Goal: Task Accomplishment & Management: Manage account settings

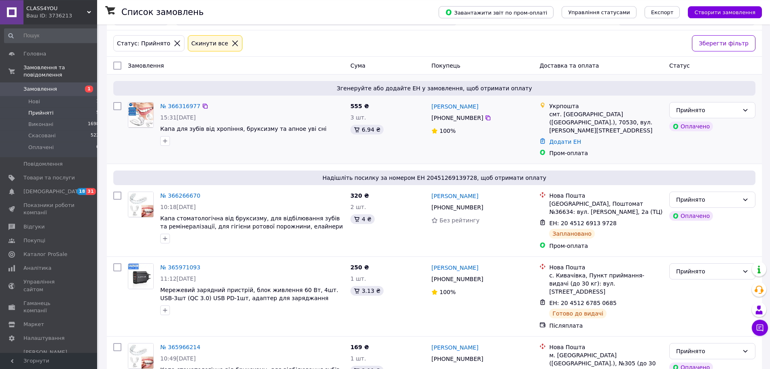
scroll to position [41, 0]
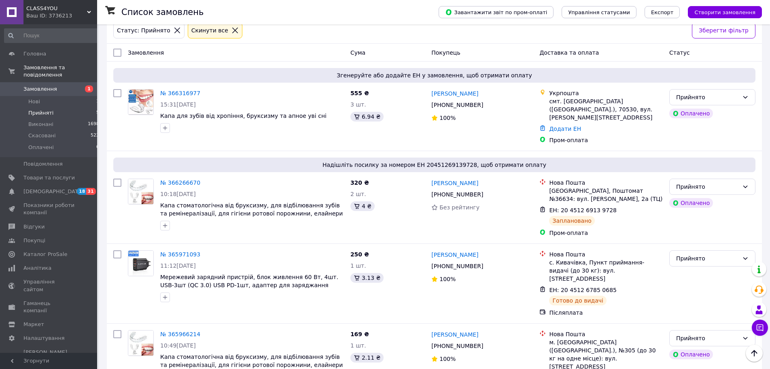
click at [40, 109] on span "Прийняті" at bounding box center [40, 112] width 25 height 7
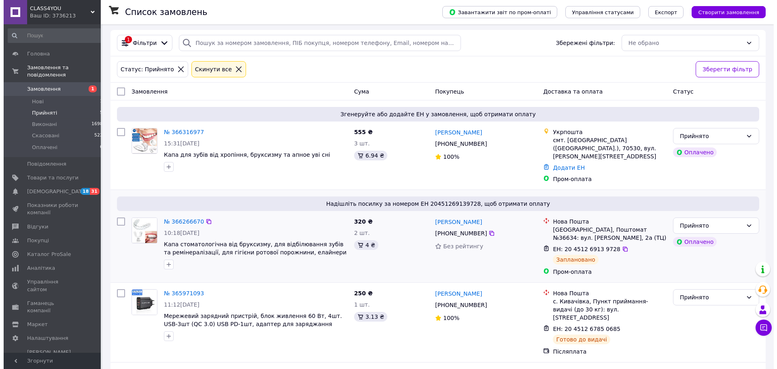
scroll to position [0, 0]
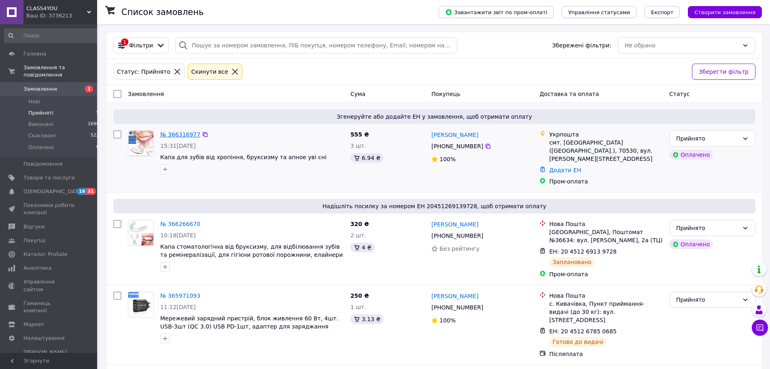
click at [182, 134] on link "№ 366316977" at bounding box center [180, 134] width 40 height 6
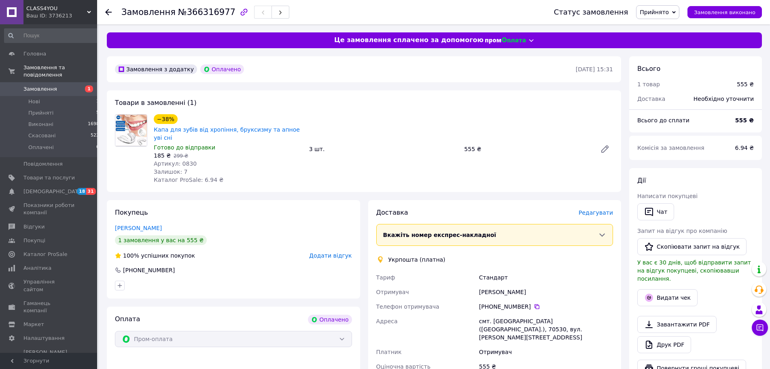
click at [606, 209] on span "Редагувати" at bounding box center [596, 212] width 34 height 6
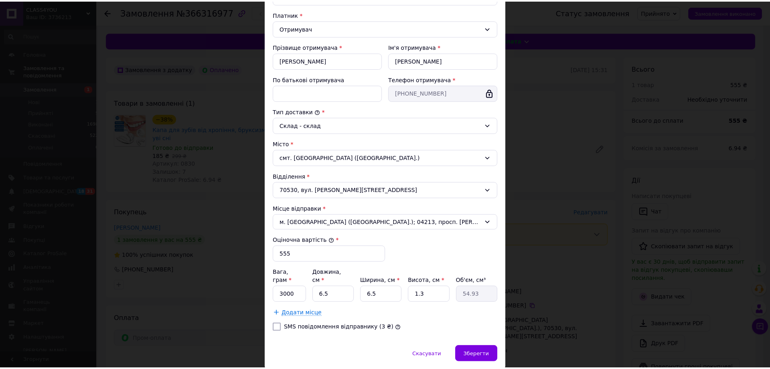
scroll to position [138, 0]
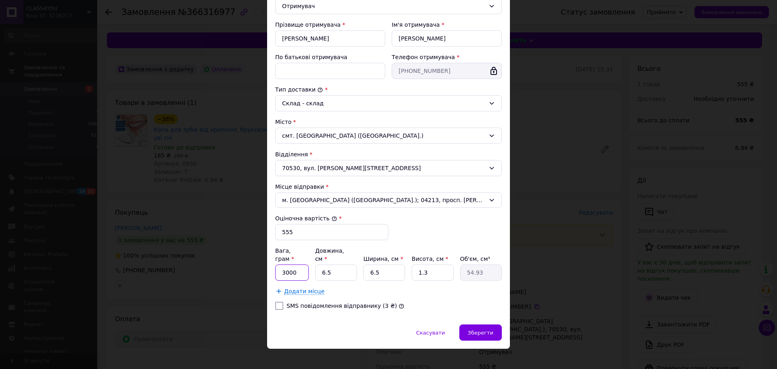
drag, startPoint x: 298, startPoint y: 261, endPoint x: 252, endPoint y: 261, distance: 45.7
click at [275, 264] on input "3000" at bounding box center [292, 272] width 34 height 16
type input "100"
click at [349, 264] on input "6.5" at bounding box center [336, 272] width 42 height 16
drag, startPoint x: 336, startPoint y: 263, endPoint x: 280, endPoint y: 261, distance: 55.1
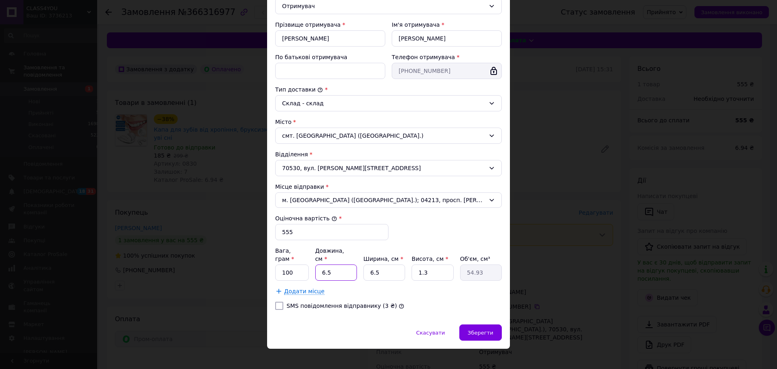
click at [315, 264] on input "6.5" at bounding box center [336, 272] width 42 height 16
type input "6"
type input "50.7"
type input "6"
drag, startPoint x: 386, startPoint y: 265, endPoint x: 334, endPoint y: 263, distance: 52.2
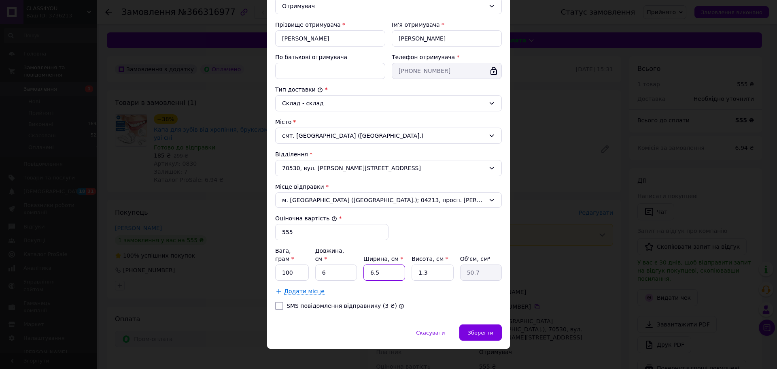
click at [363, 264] on input "6.5" at bounding box center [384, 272] width 42 height 16
type input "6"
type input "46.8"
type input "6"
drag, startPoint x: 330, startPoint y: 261, endPoint x: 282, endPoint y: 261, distance: 47.8
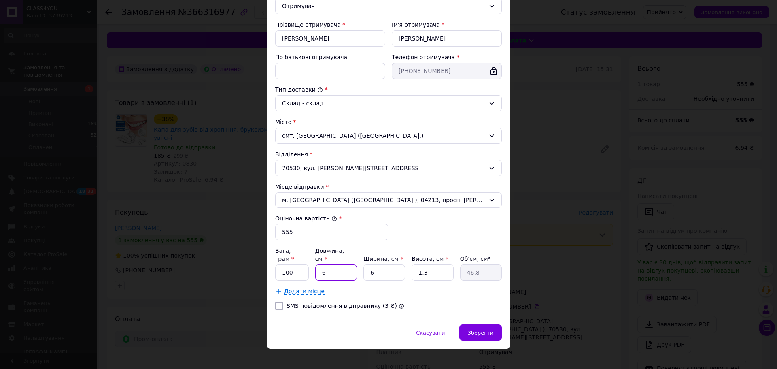
click at [315, 264] on input "6" at bounding box center [336, 272] width 42 height 16
type input "5"
type input "39"
type input "5"
drag, startPoint x: 374, startPoint y: 265, endPoint x: 342, endPoint y: 263, distance: 32.0
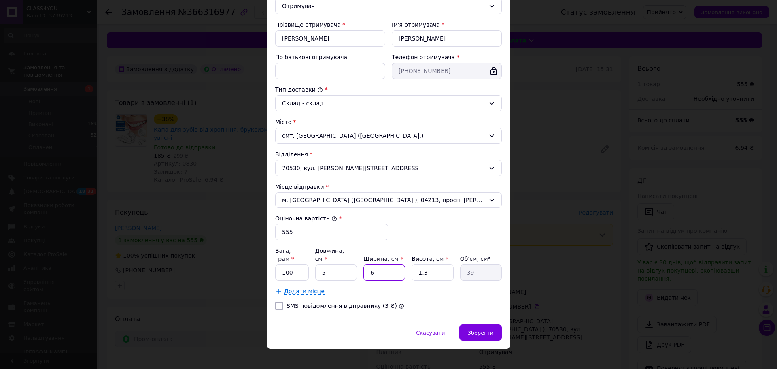
click at [363, 264] on input "6" at bounding box center [384, 272] width 42 height 16
type input "5"
type input "32.5"
type input "5"
drag, startPoint x: 392, startPoint y: 266, endPoint x: 380, endPoint y: 266, distance: 11.7
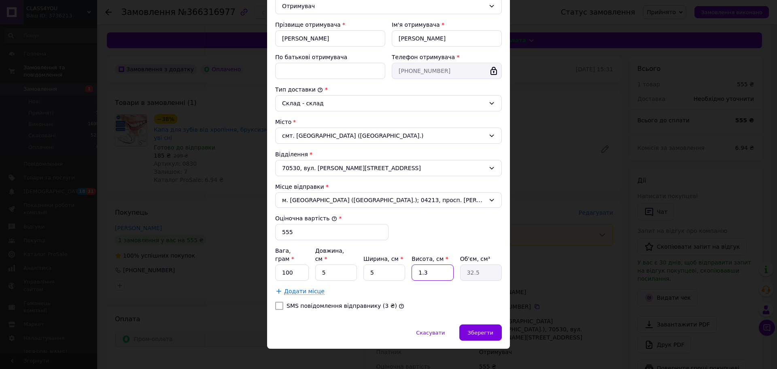
click at [412, 266] on input "1.3" at bounding box center [433, 272] width 42 height 16
type input "2"
type input "50"
type input "2"
click at [388, 302] on div "SMS повідомлення відправнику (3 ₴)" at bounding box center [389, 306] width 230 height 8
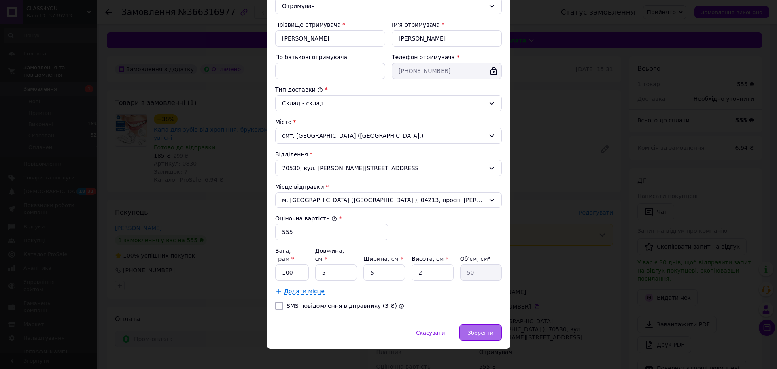
click at [482, 329] on span "Зберегти" at bounding box center [480, 332] width 25 height 6
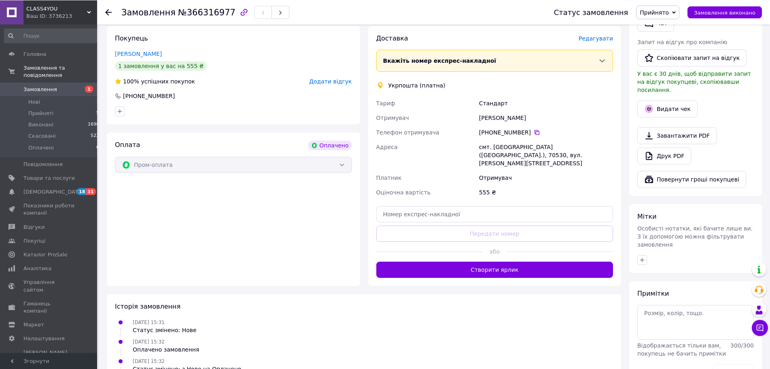
scroll to position [206, 0]
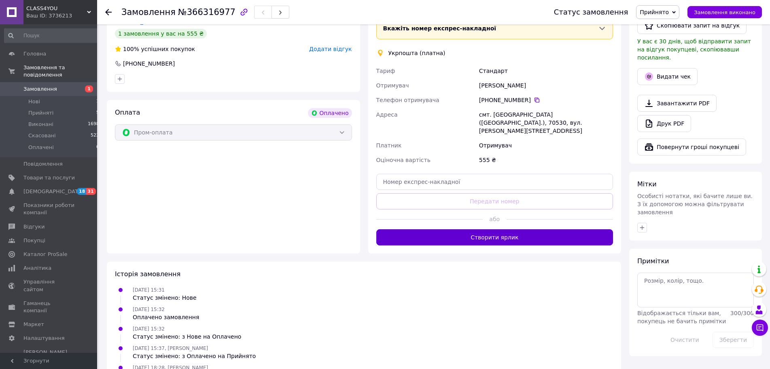
click at [504, 229] on button "Створити ярлик" at bounding box center [494, 237] width 237 height 16
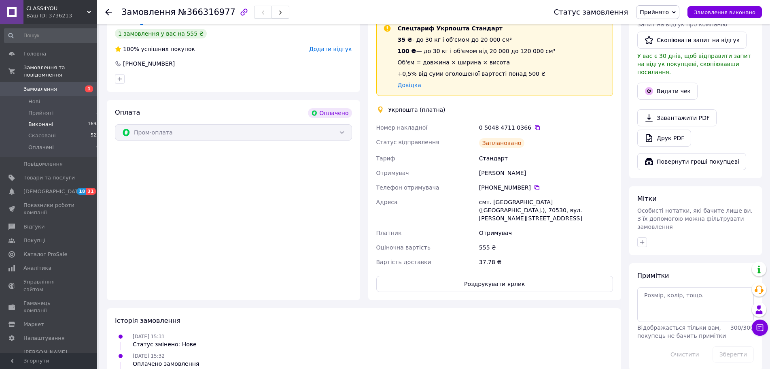
click at [36, 121] on span "Виконані" at bounding box center [40, 124] width 25 height 7
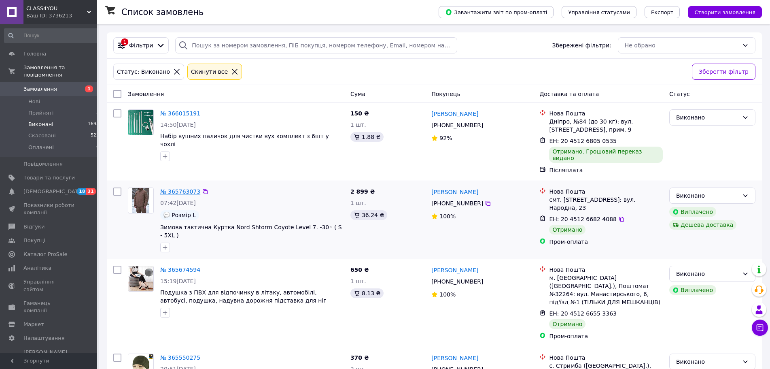
click at [175, 188] on link "№ 365763073" at bounding box center [180, 191] width 40 height 6
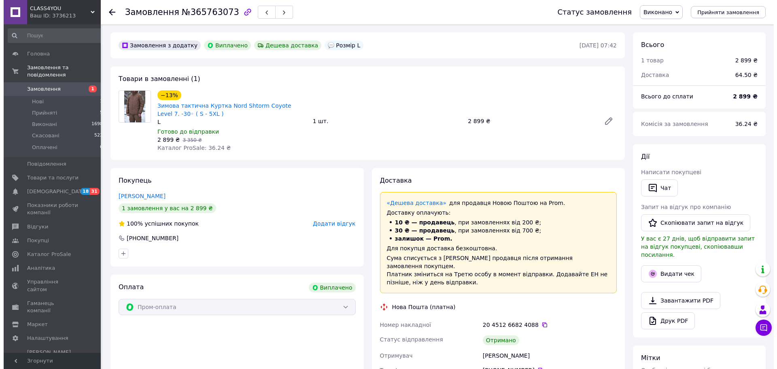
scroll to position [26, 0]
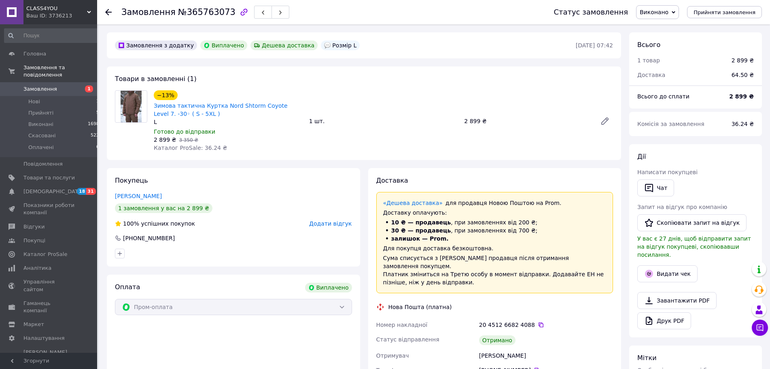
click at [330, 223] on span "Додати відгук" at bounding box center [330, 223] width 42 height 6
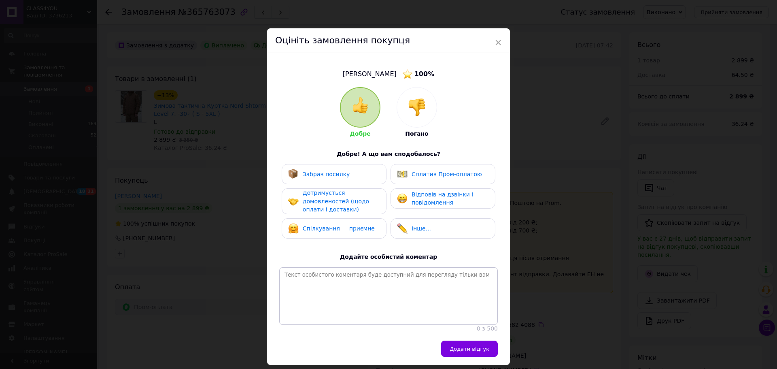
click at [318, 175] on span "Забрав посилку" at bounding box center [326, 174] width 47 height 6
click at [321, 197] on div "Дотримується домовленостей (щодо оплати і доставки)" at bounding box center [341, 201] width 77 height 25
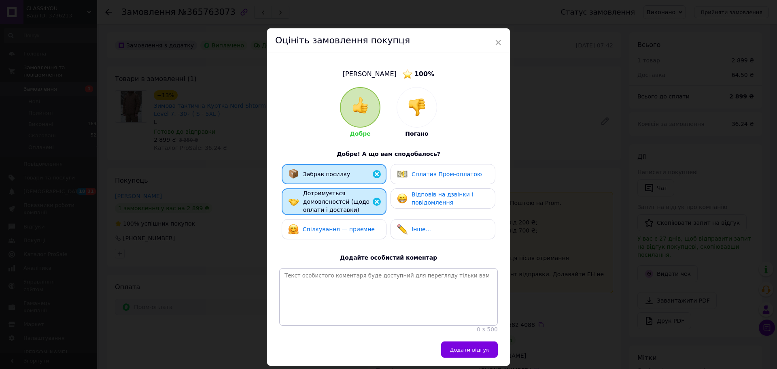
click at [438, 171] on span "Сплатив Пром-оплатою" at bounding box center [447, 174] width 70 height 6
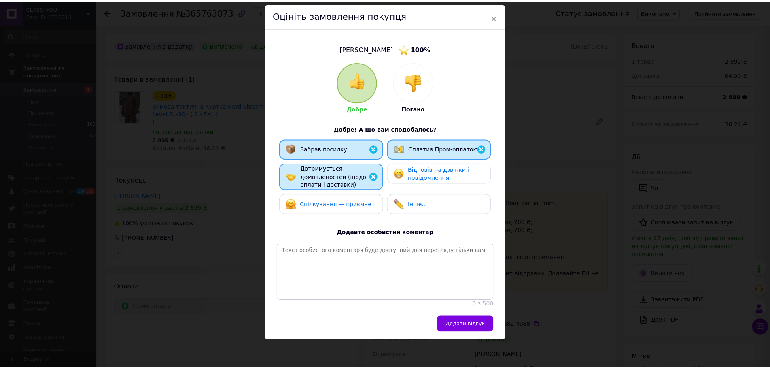
scroll to position [43, 0]
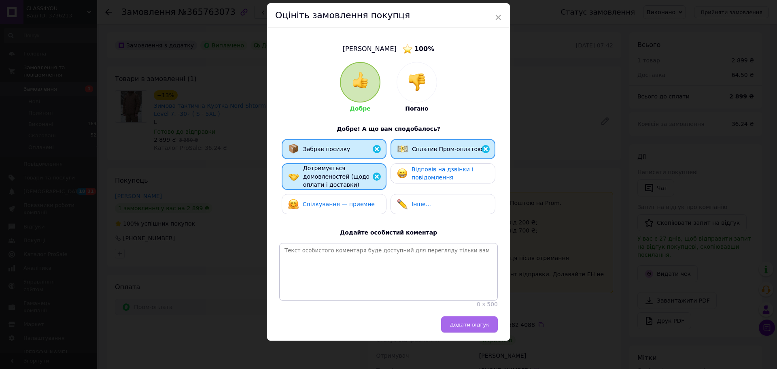
click at [465, 323] on span "Додати відгук" at bounding box center [470, 324] width 40 height 6
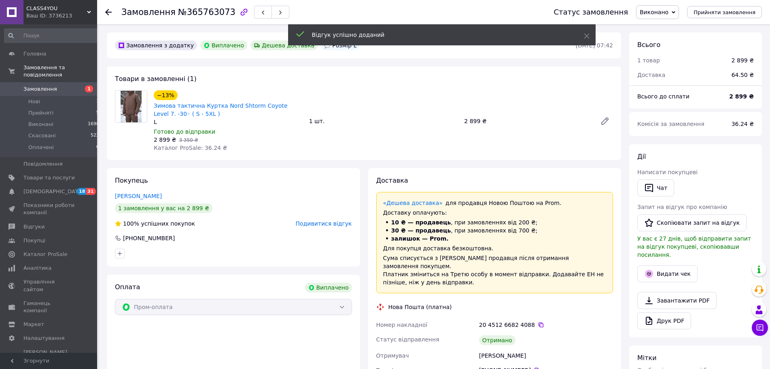
click at [106, 10] on icon at bounding box center [108, 12] width 6 height 6
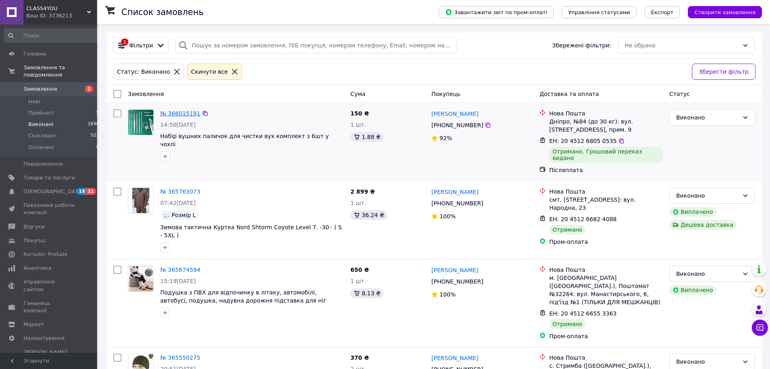
click at [181, 114] on link "№ 366015191" at bounding box center [180, 113] width 40 height 6
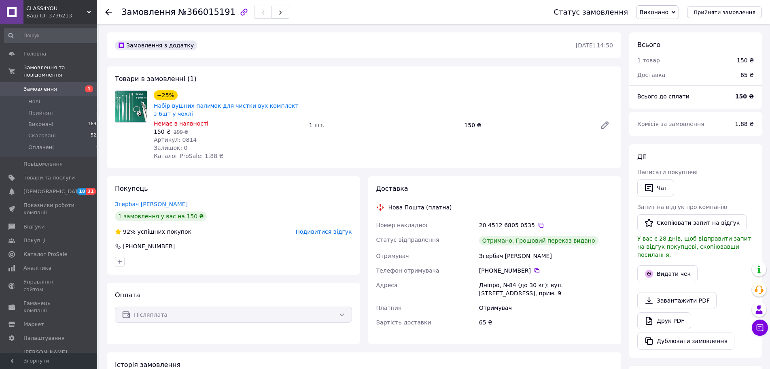
click at [106, 13] on use at bounding box center [108, 12] width 6 height 6
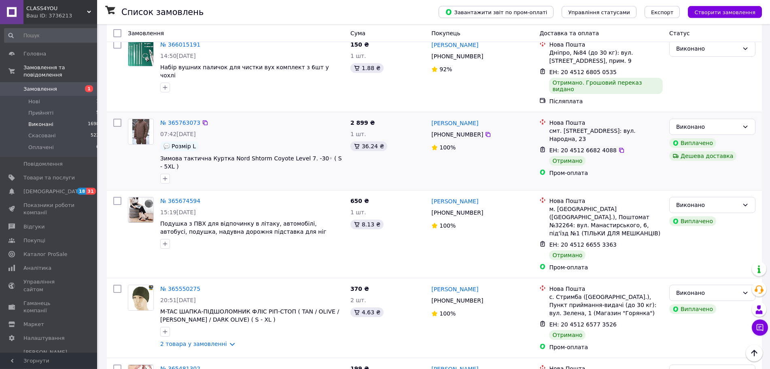
scroll to position [83, 0]
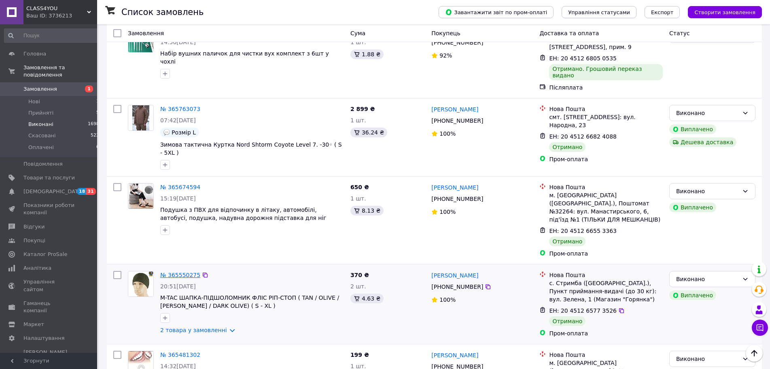
click at [175, 272] on link "№ 365550275" at bounding box center [180, 275] width 40 height 6
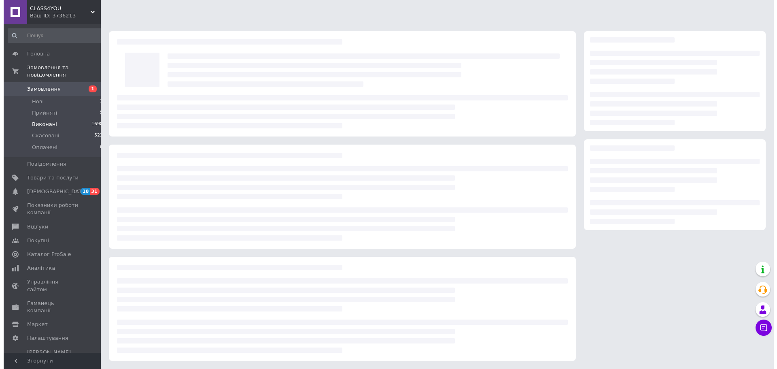
scroll to position [1, 0]
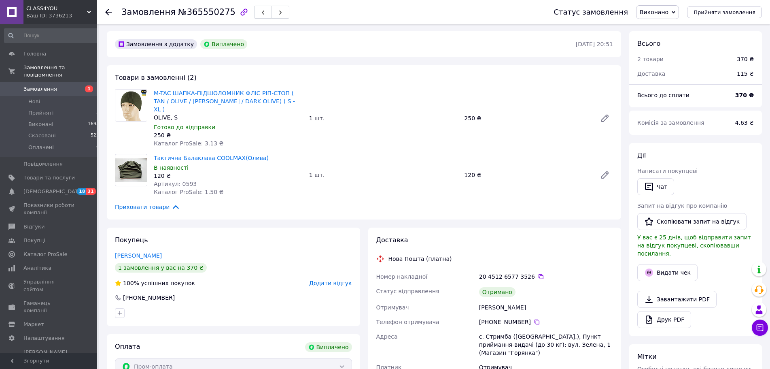
click at [338, 280] on span "Додати відгук" at bounding box center [330, 283] width 42 height 6
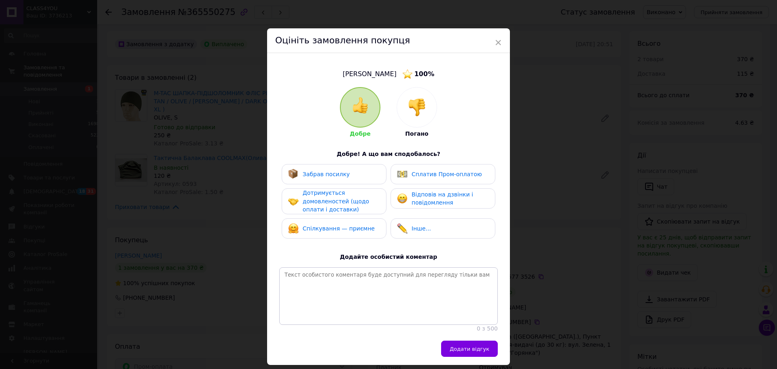
click at [329, 172] on span "Забрав посилку" at bounding box center [326, 174] width 47 height 6
click at [327, 198] on span "Дотримується домовленостей (щодо оплати і доставки)" at bounding box center [336, 200] width 66 height 23
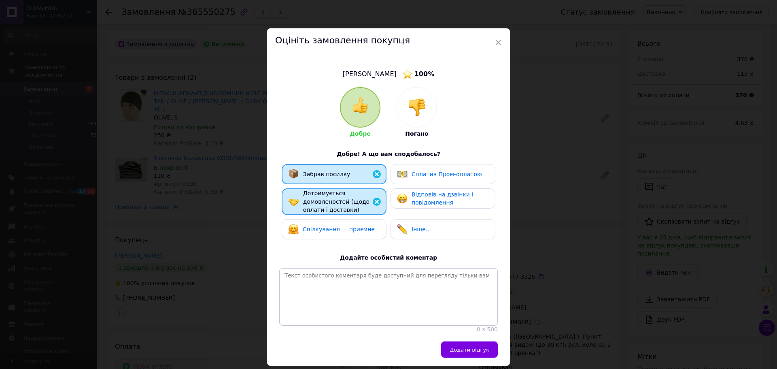
click at [421, 168] on div "Сплатив Пром-оплатою" at bounding box center [443, 174] width 105 height 20
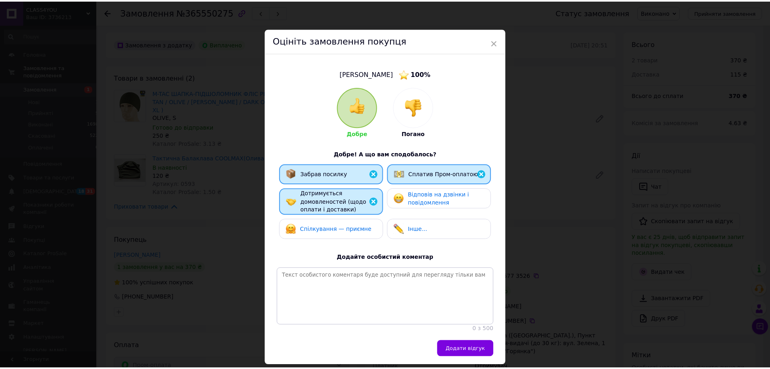
scroll to position [43, 0]
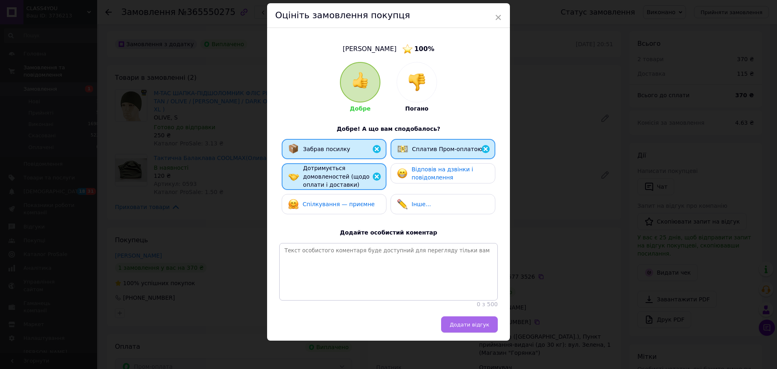
click at [475, 323] on span "Додати відгук" at bounding box center [470, 324] width 40 height 6
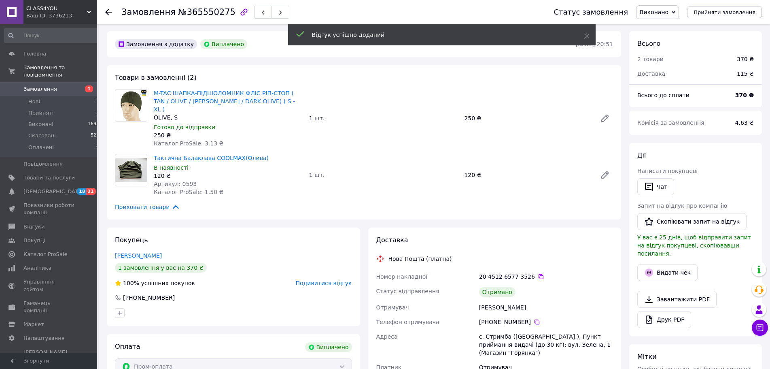
click at [108, 13] on icon at bounding box center [108, 12] width 6 height 6
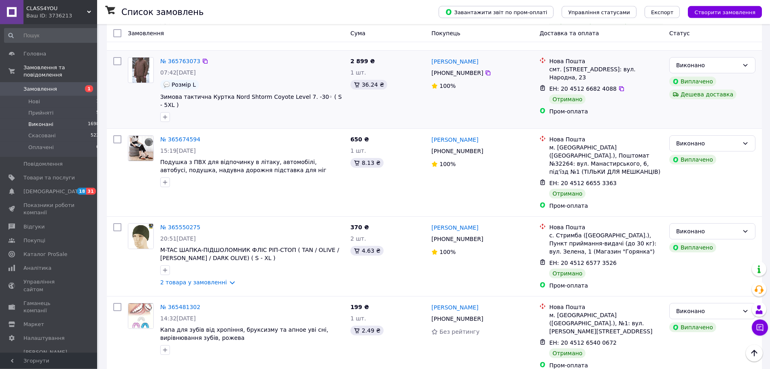
scroll to position [124, 0]
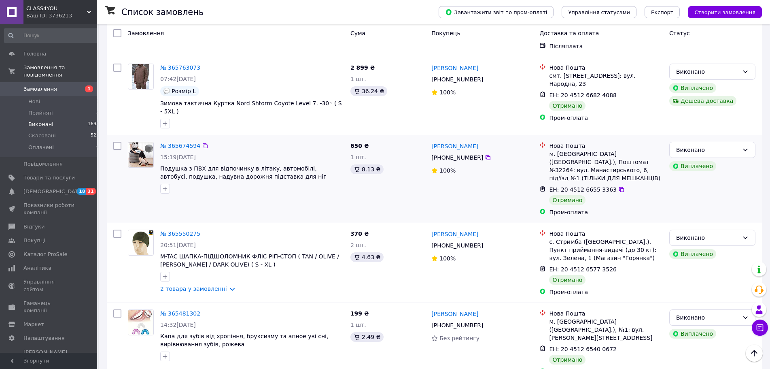
click at [172, 141] on div "№ 365674594" at bounding box center [180, 146] width 42 height 10
click at [172, 142] on link "№ 365674594" at bounding box center [180, 145] width 40 height 6
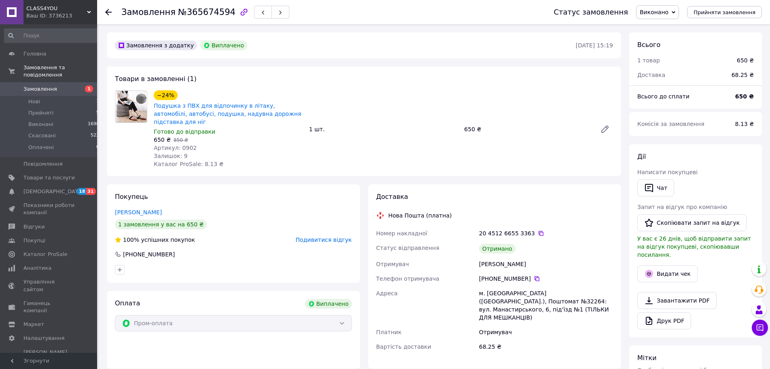
click at [107, 12] on use at bounding box center [108, 12] width 6 height 6
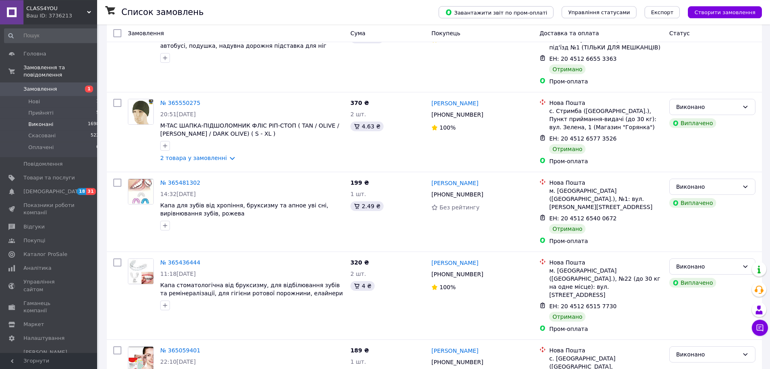
scroll to position [289, 0]
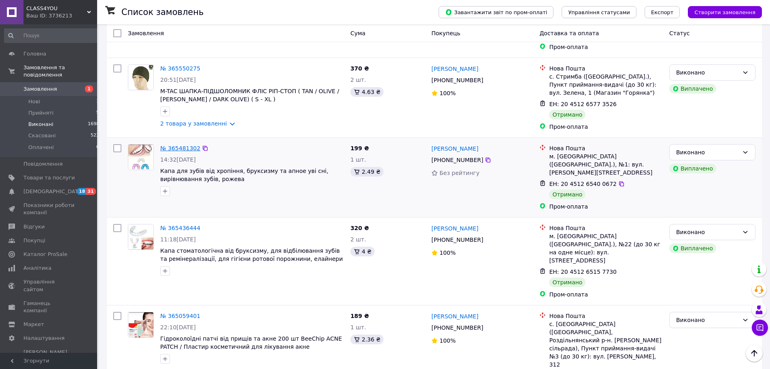
click at [182, 145] on link "№ 365481302" at bounding box center [180, 148] width 40 height 6
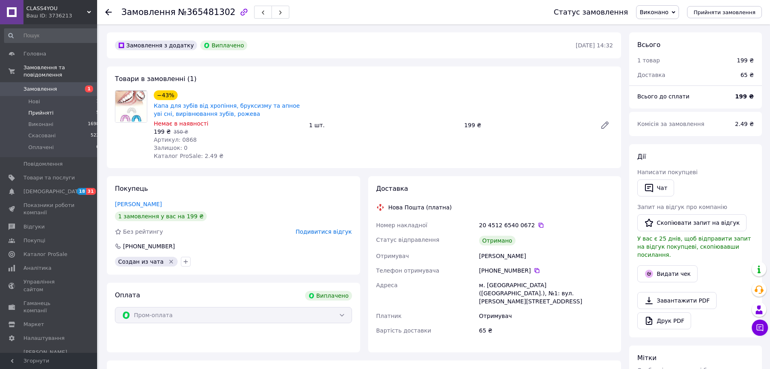
click at [36, 109] on span "Прийняті" at bounding box center [40, 112] width 25 height 7
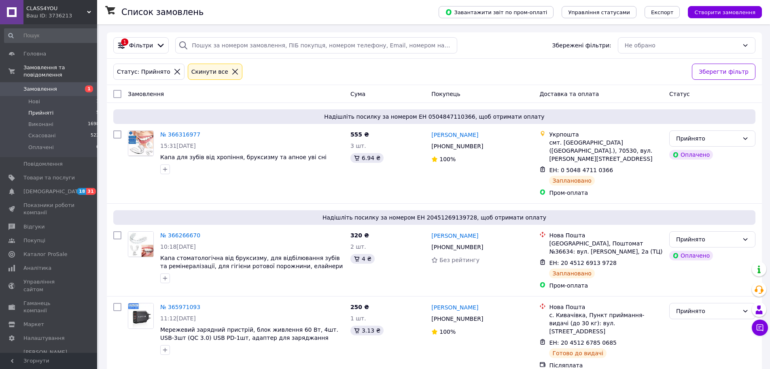
click at [42, 109] on span "Прийняті" at bounding box center [40, 112] width 25 height 7
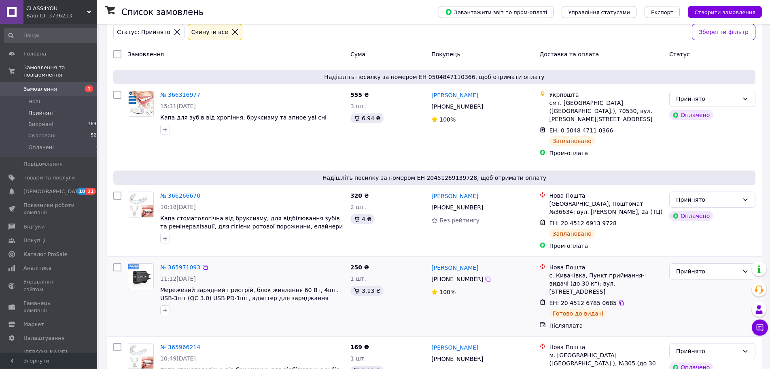
scroll to position [41, 0]
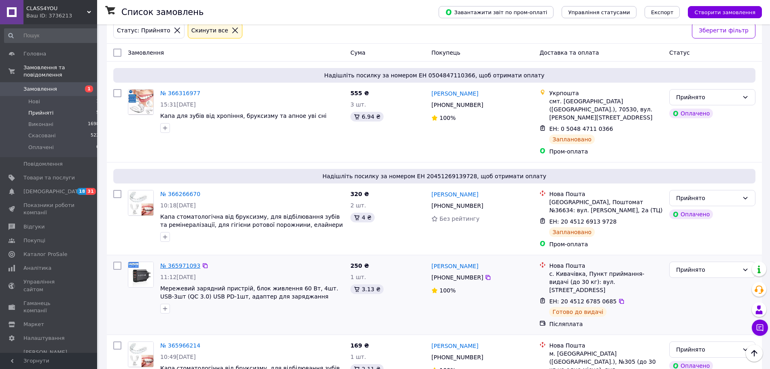
click at [170, 262] on link "№ 365971093" at bounding box center [180, 265] width 40 height 6
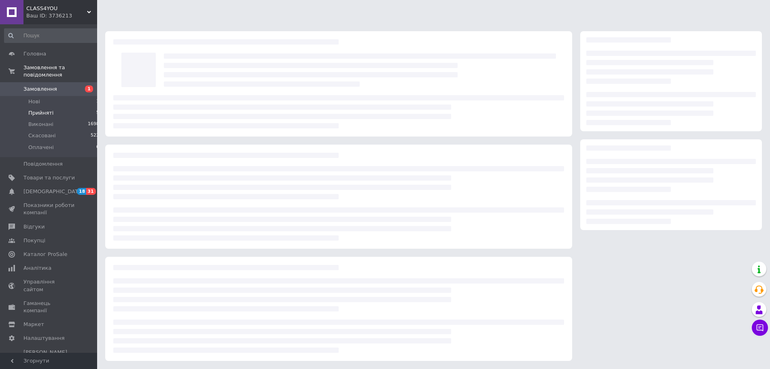
scroll to position [1, 0]
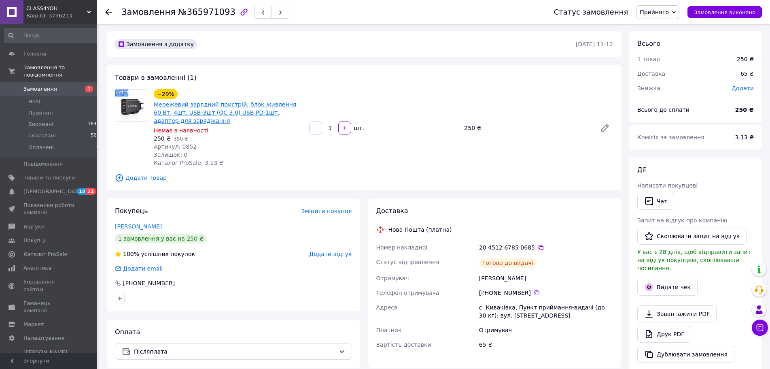
click at [225, 105] on link "Мережевий зарядний пристрій, блок живлення 60 Вт, 4шт. USB-3шт (QC 3.0) USB PD-…" at bounding box center [225, 112] width 142 height 23
click at [28, 98] on span "Нові" at bounding box center [34, 101] width 12 height 7
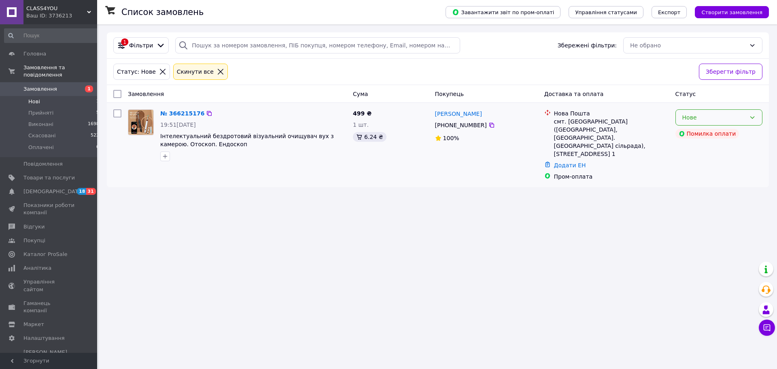
click at [728, 117] on div "Нове" at bounding box center [714, 117] width 64 height 9
click at [692, 164] on li "Скасовано" at bounding box center [719, 164] width 86 height 15
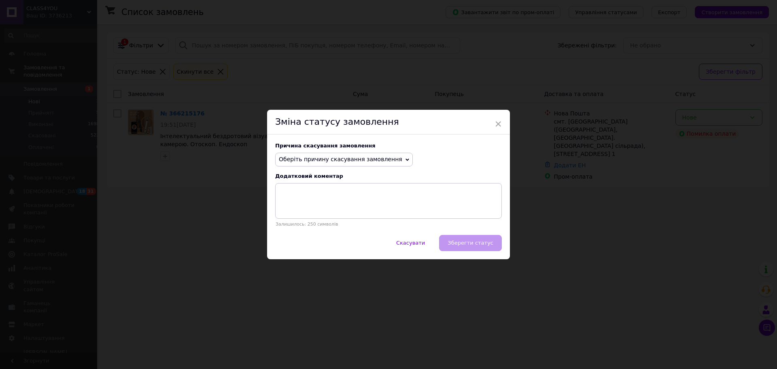
click at [354, 157] on span "Оберіть причину скасування замовлення" at bounding box center [340, 159] width 123 height 6
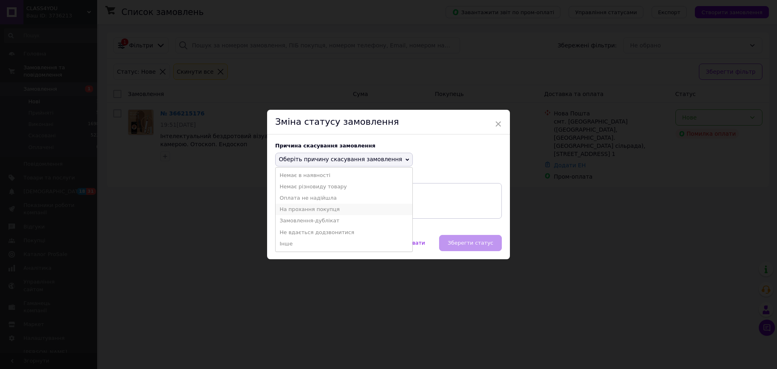
click at [315, 210] on li "На прохання покупця" at bounding box center [344, 209] width 137 height 11
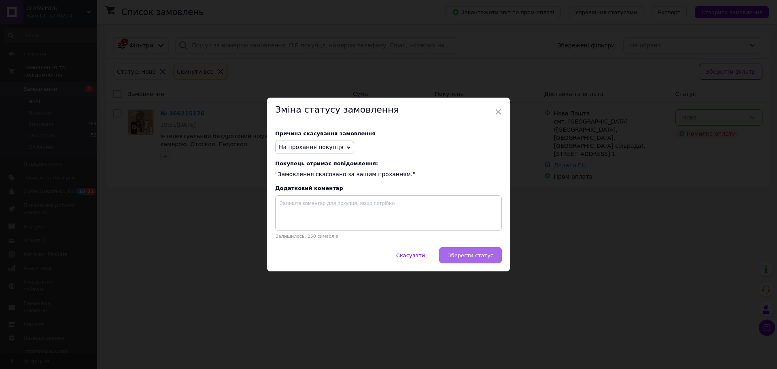
click at [477, 253] on span "Зберегти статус" at bounding box center [471, 255] width 46 height 6
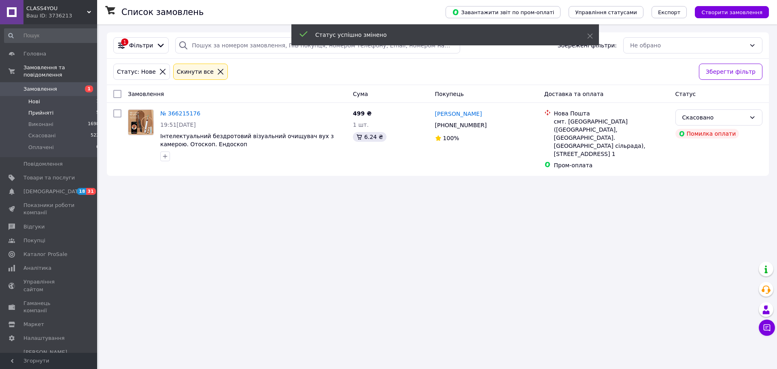
click at [42, 109] on span "Прийняті" at bounding box center [40, 112] width 25 height 7
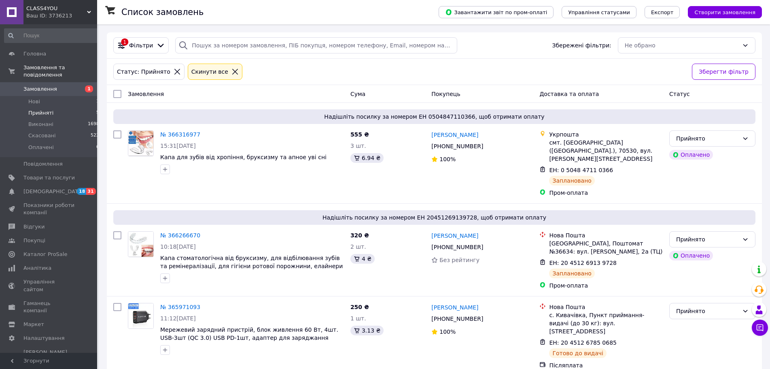
click at [39, 109] on span "Прийняті" at bounding box center [40, 112] width 25 height 7
